Goal: Information Seeking & Learning: Understand process/instructions

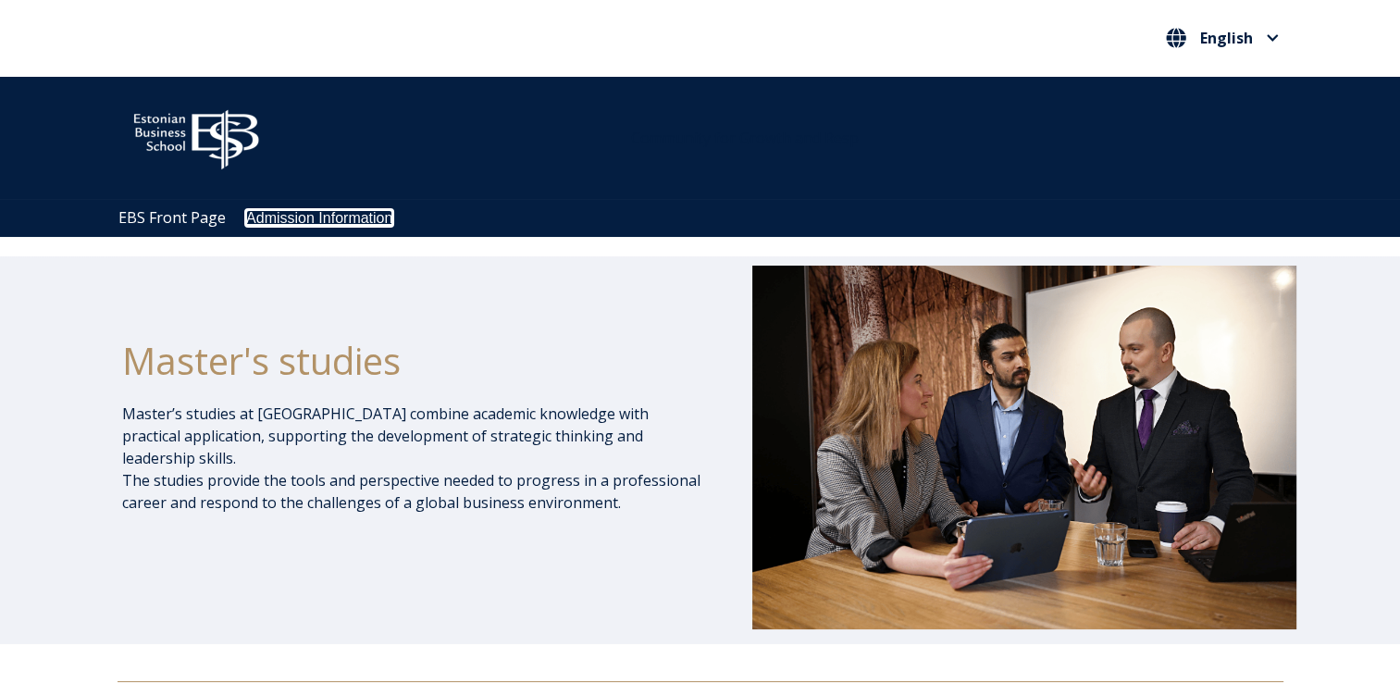
click at [290, 223] on link "Admission Information" at bounding box center [319, 218] width 146 height 16
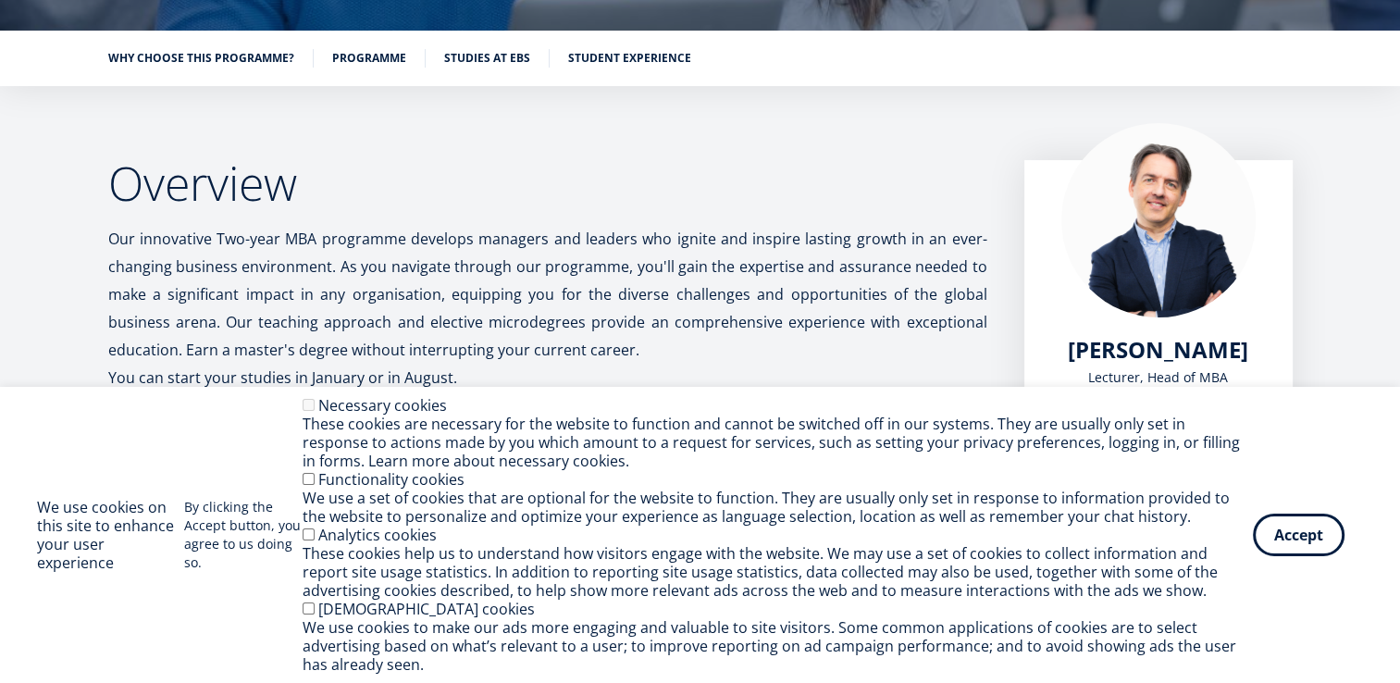
scroll to position [267, 0]
click at [1295, 531] on button "Accept" at bounding box center [1299, 531] width 92 height 43
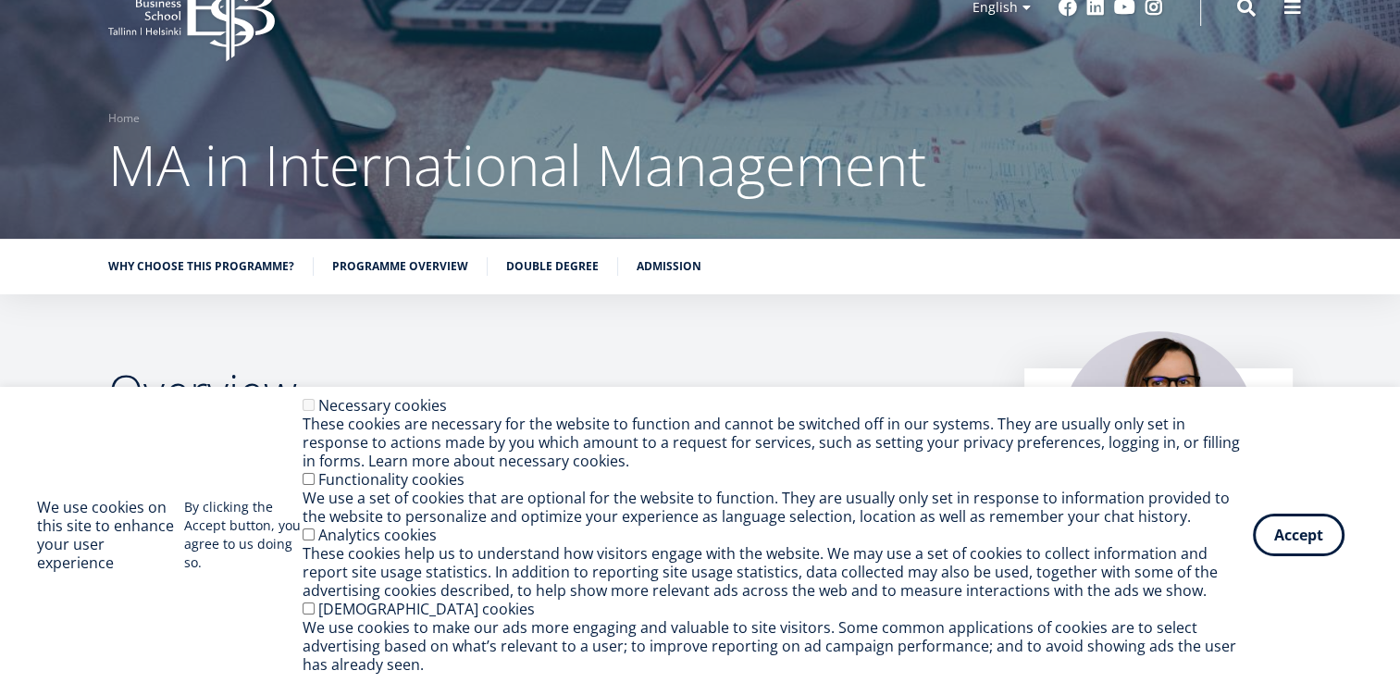
scroll to position [70, 0]
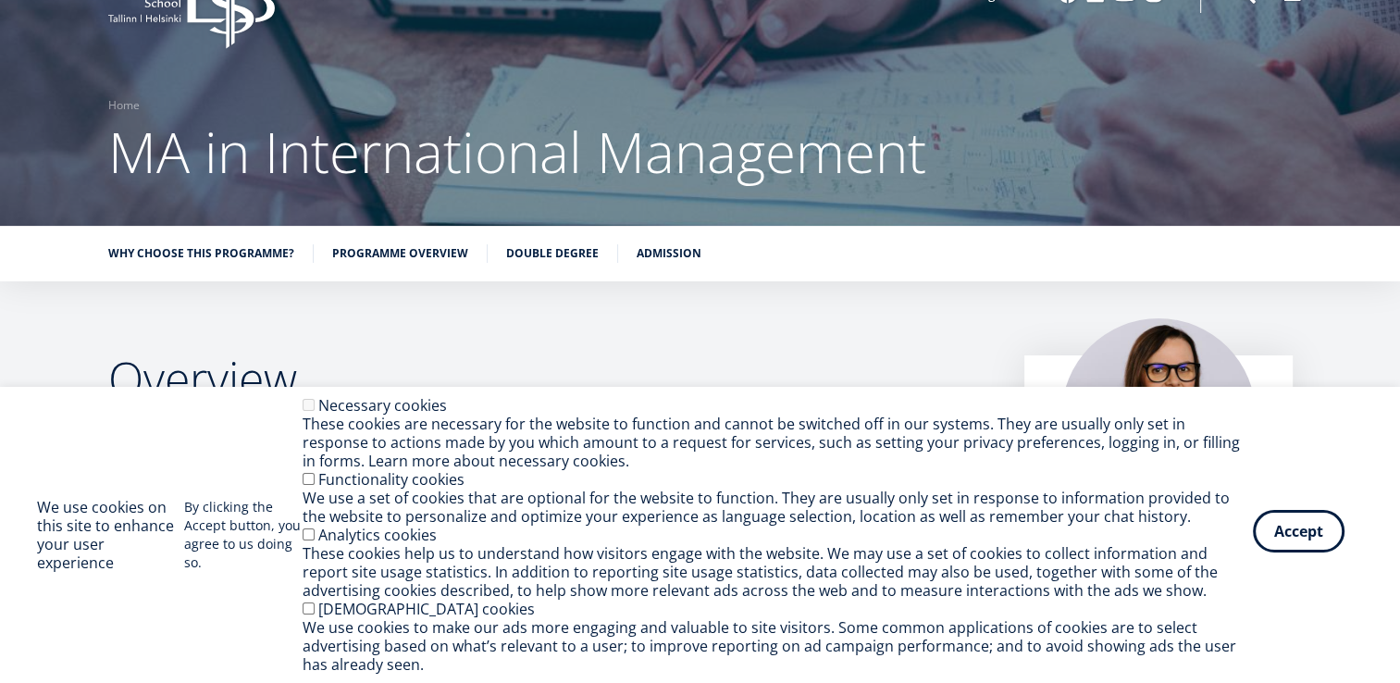
click at [1270, 550] on button "Accept" at bounding box center [1299, 531] width 92 height 43
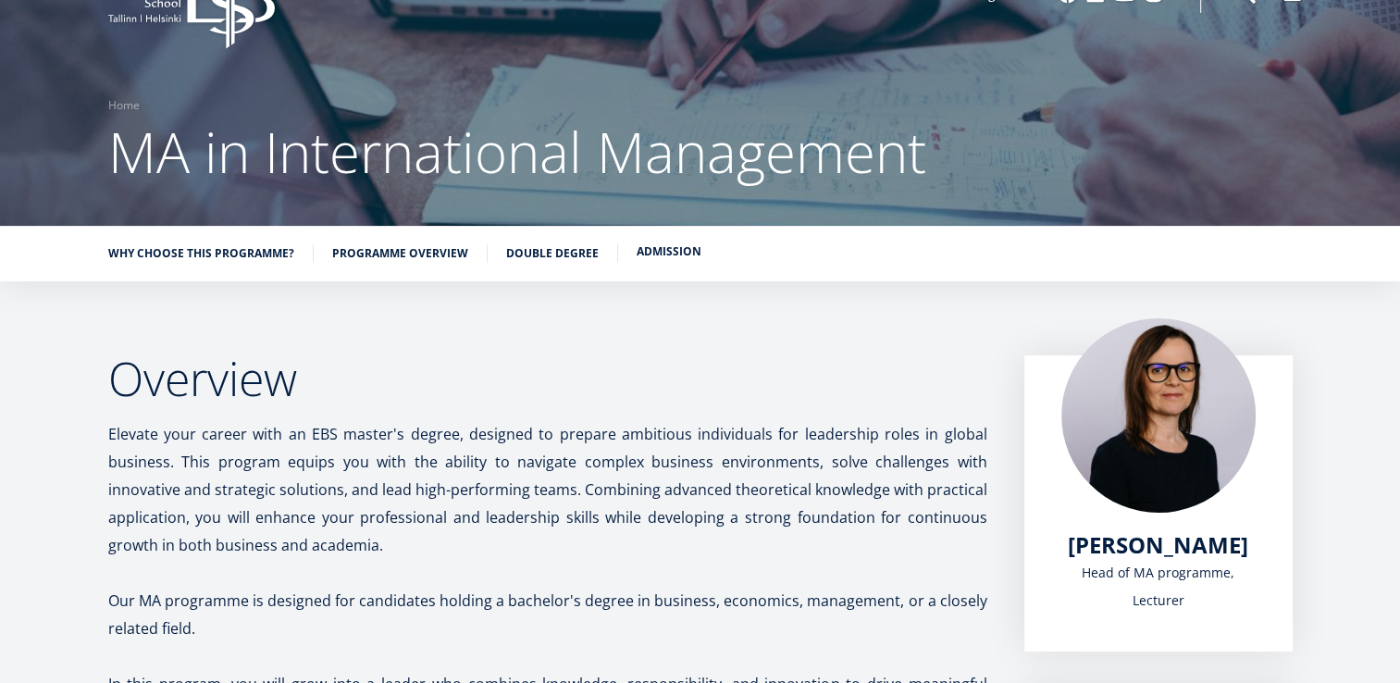
click at [637, 255] on link "Admission" at bounding box center [669, 251] width 65 height 19
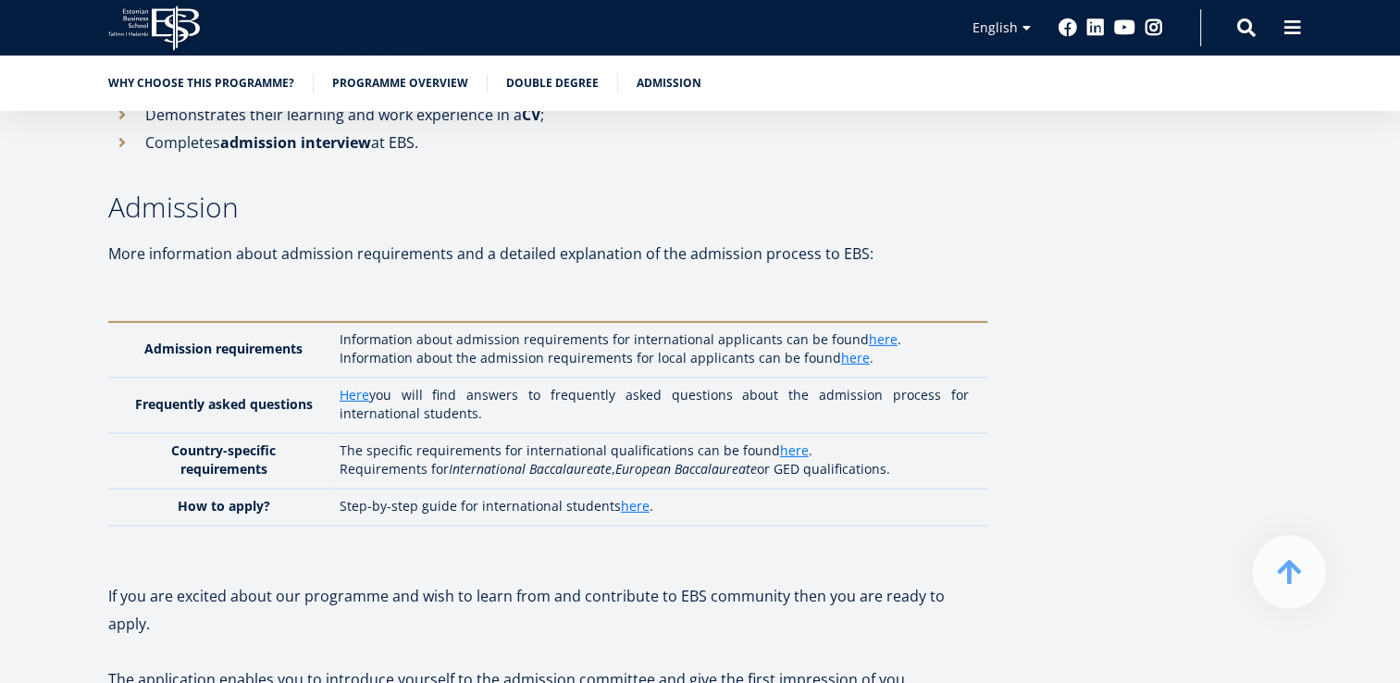
scroll to position [5653, 0]
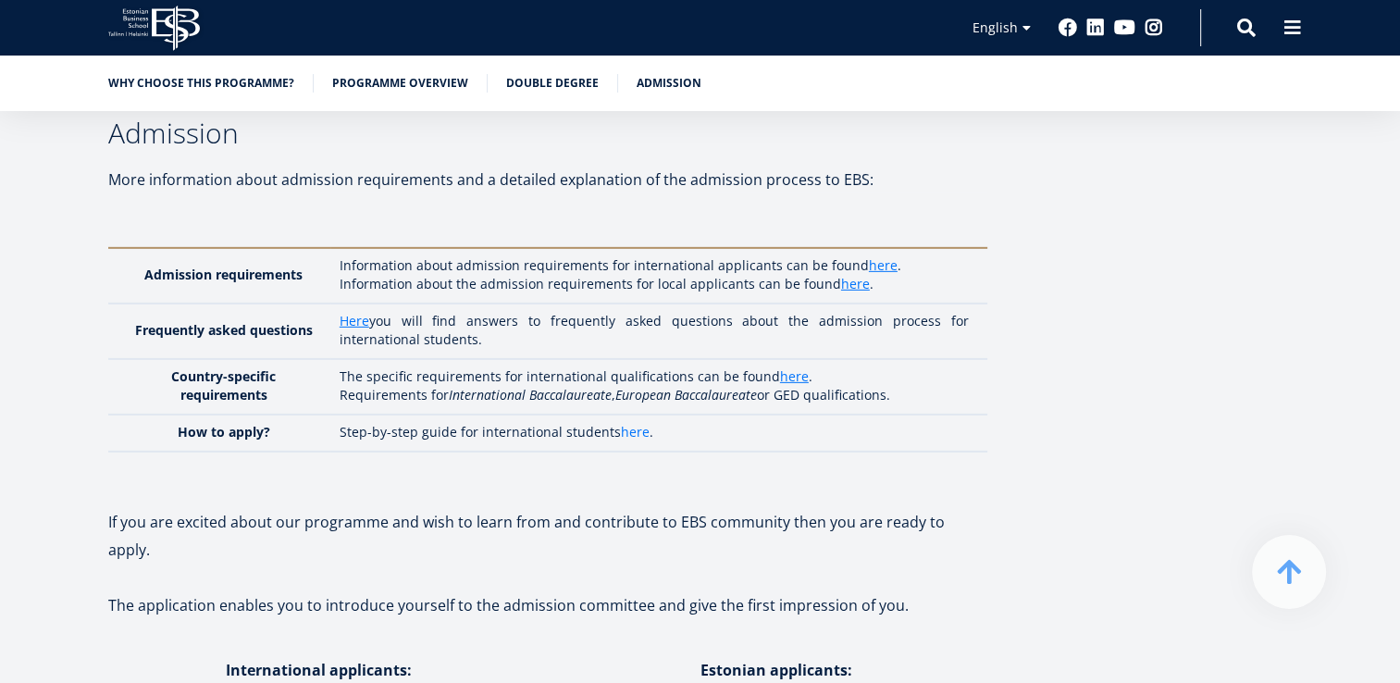
click at [629, 423] on link "here" at bounding box center [635, 432] width 29 height 19
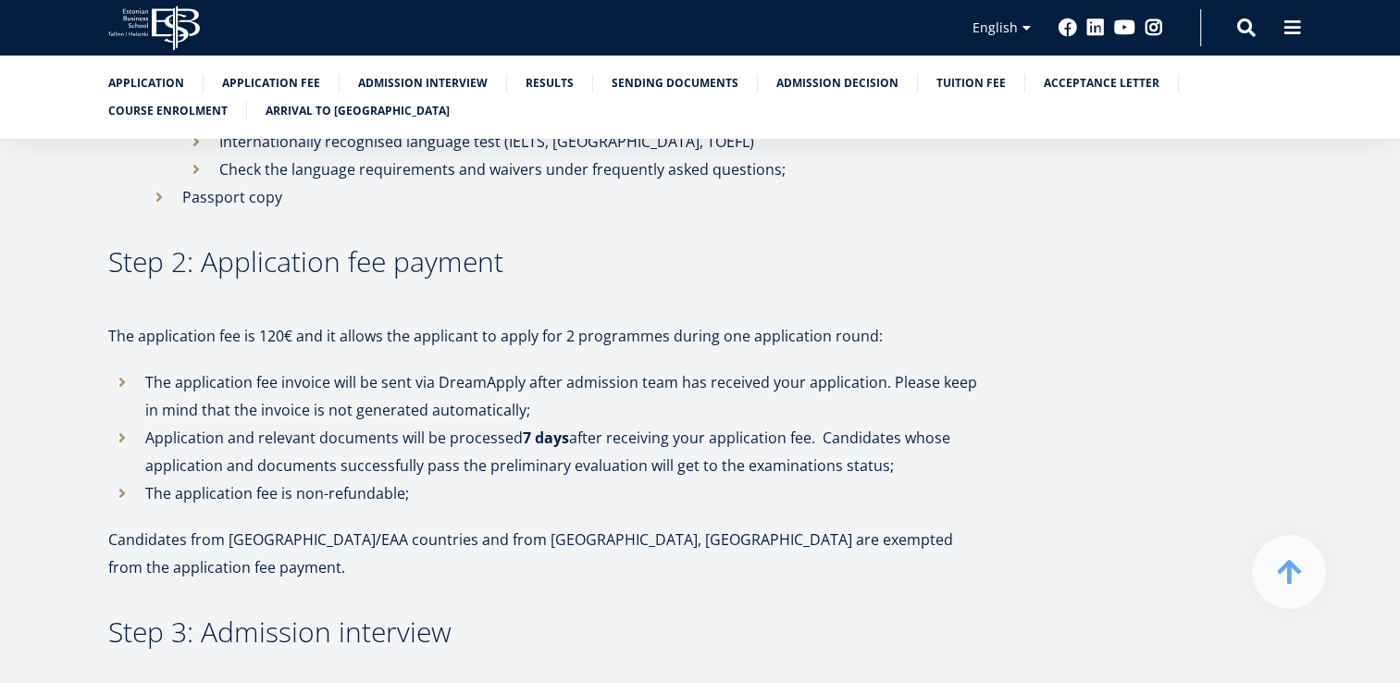
scroll to position [1373, 0]
